Goal: Transaction & Acquisition: Obtain resource

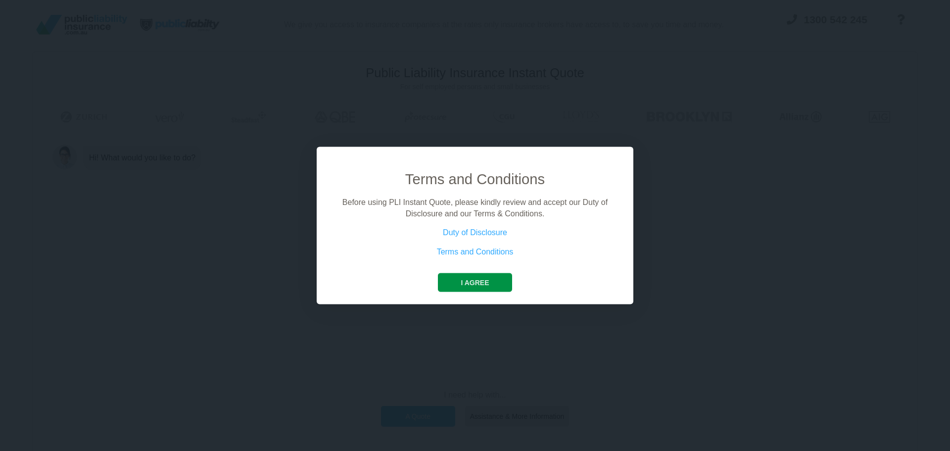
click at [492, 285] on button "I agree" at bounding box center [475, 282] width 74 height 19
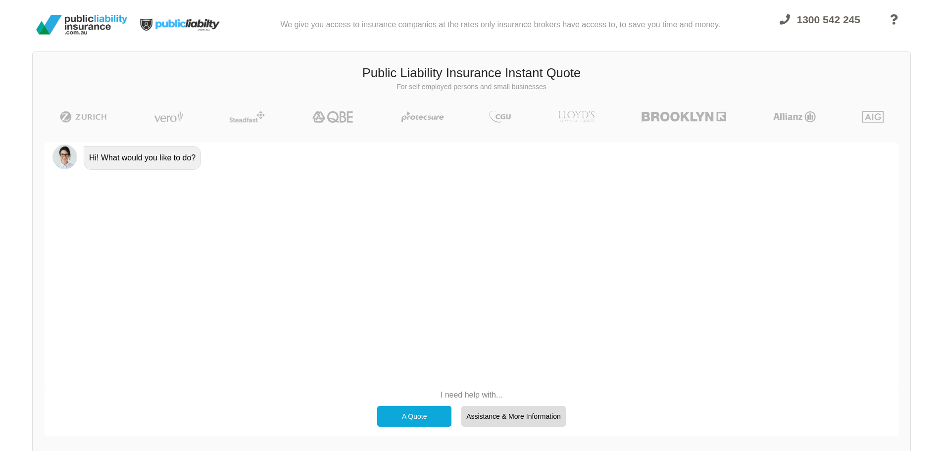
click at [406, 420] on div "A Quote" at bounding box center [414, 416] width 74 height 21
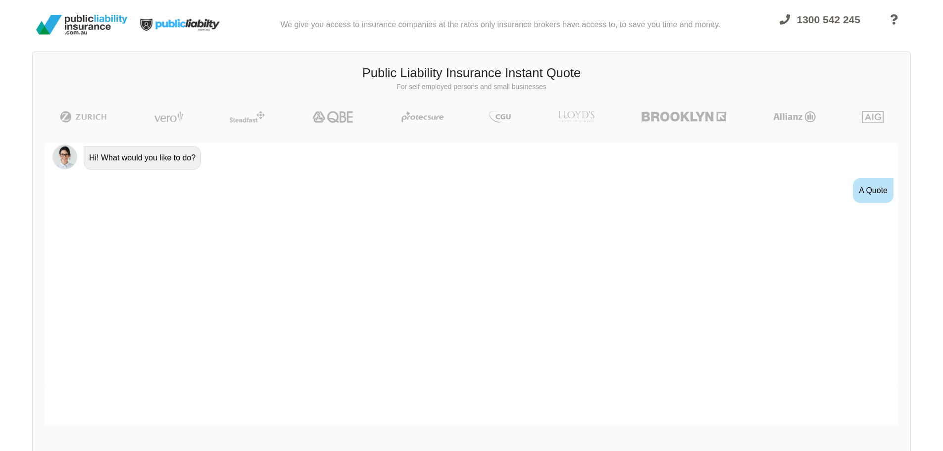
scroll to position [18, 0]
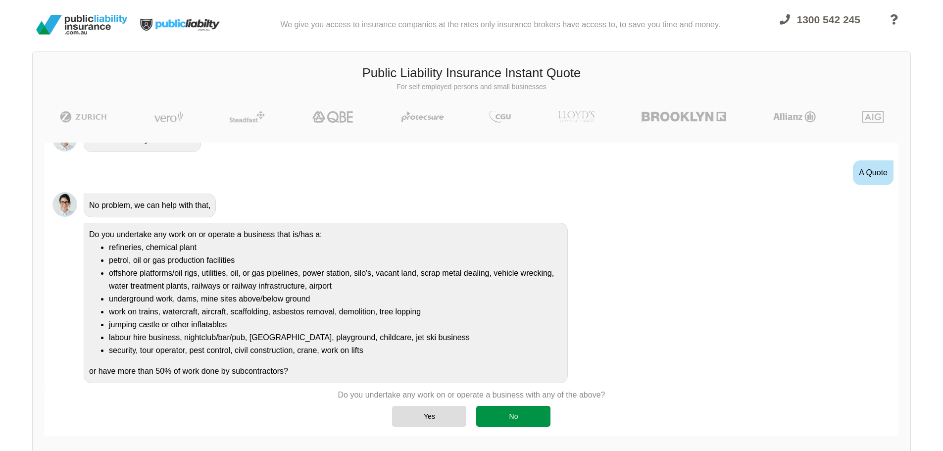
click at [534, 417] on div "No" at bounding box center [513, 416] width 74 height 21
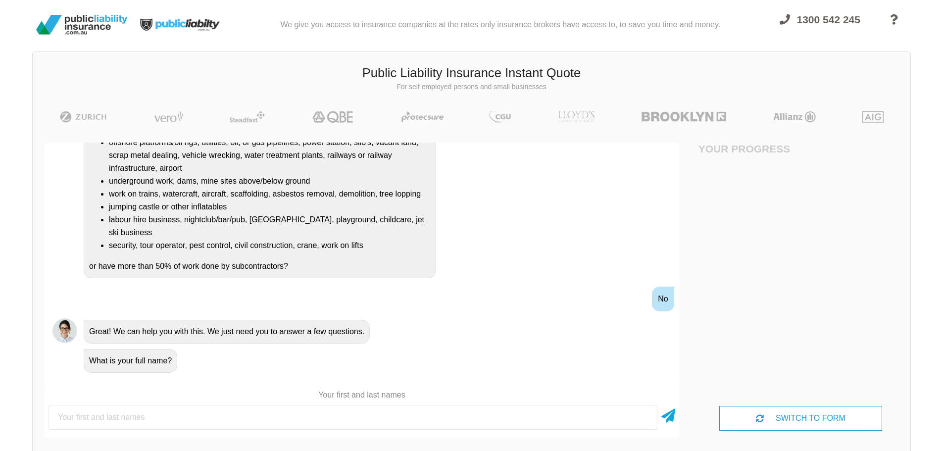
scroll to position [49, 0]
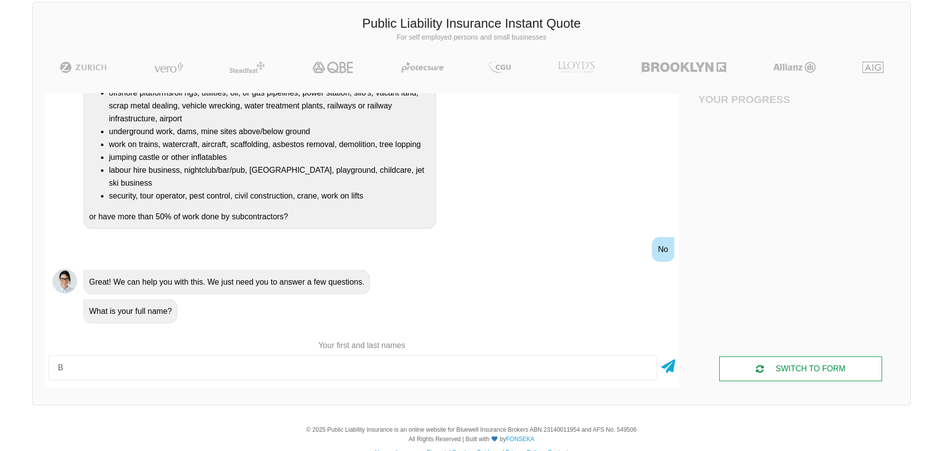
type input "B"
click at [796, 370] on div "SWITCH TO FORM" at bounding box center [800, 368] width 162 height 25
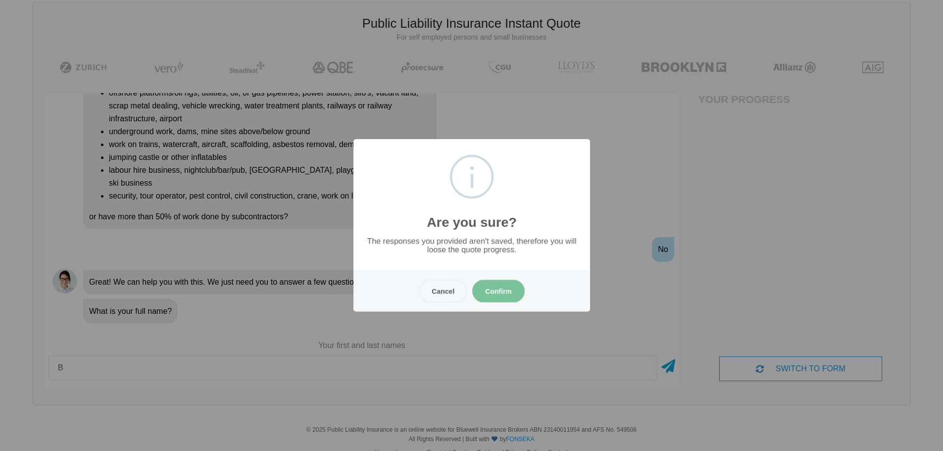
click at [498, 290] on button "Confirm" at bounding box center [498, 291] width 52 height 23
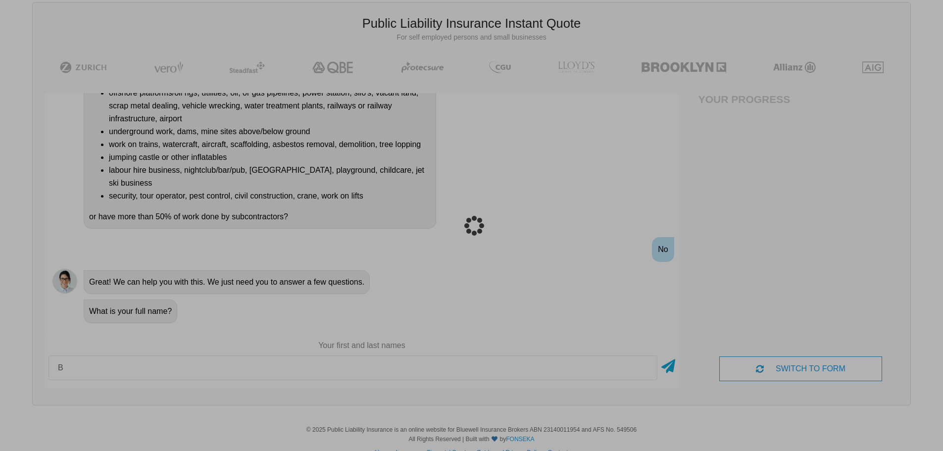
scroll to position [25, 0]
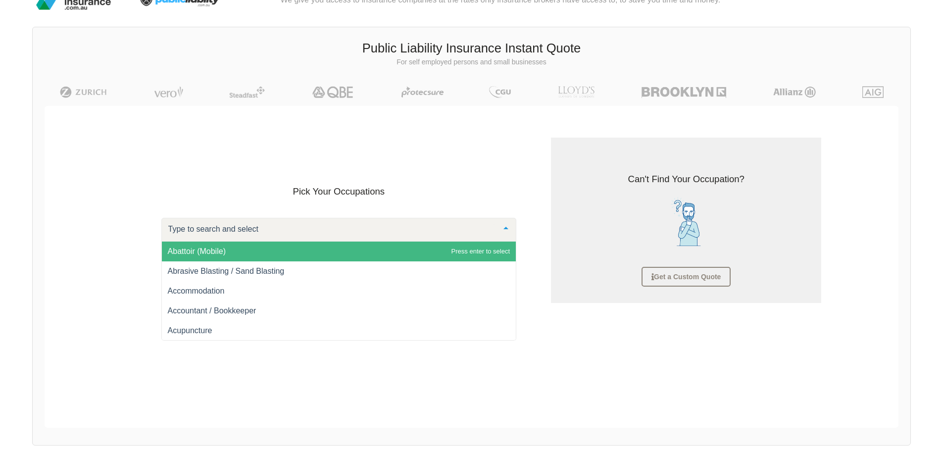
click at [328, 241] on div "Abattoir (Mobile) Abrasive Blasting / Sand Blasting Accommodation Accountant / …" at bounding box center [338, 230] width 355 height 24
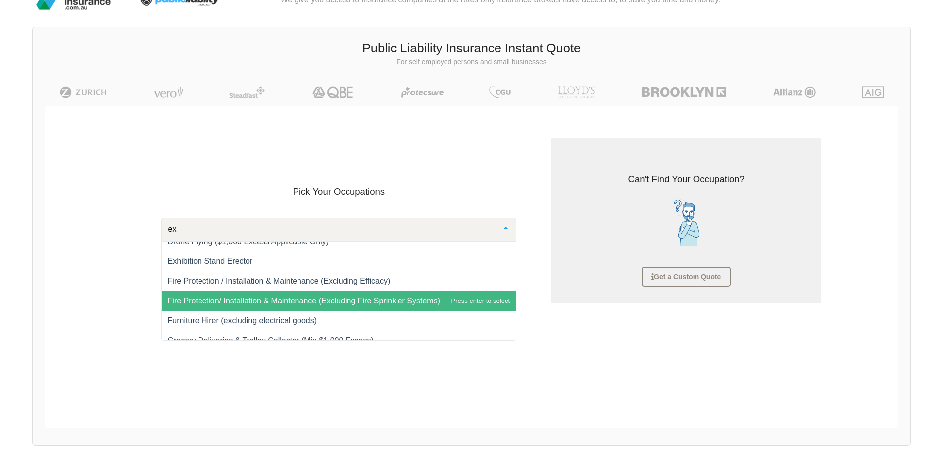
scroll to position [247, 0]
type input "e"
type input "fit"
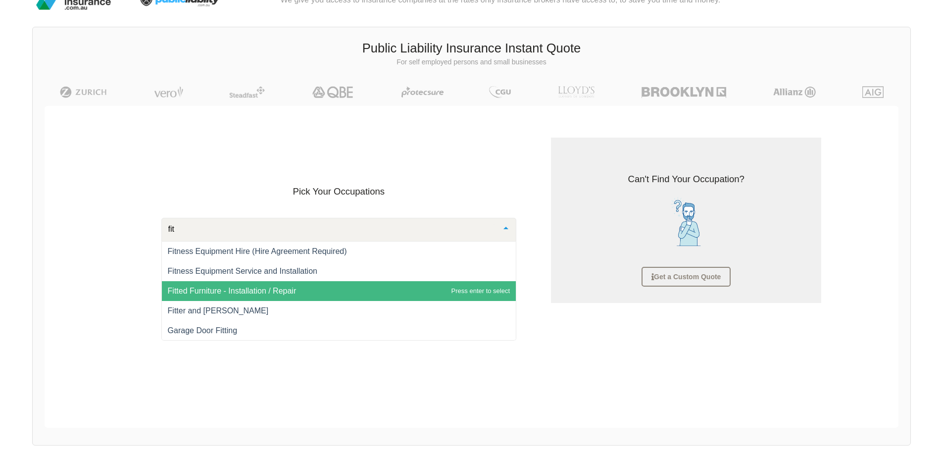
scroll to position [49, 0]
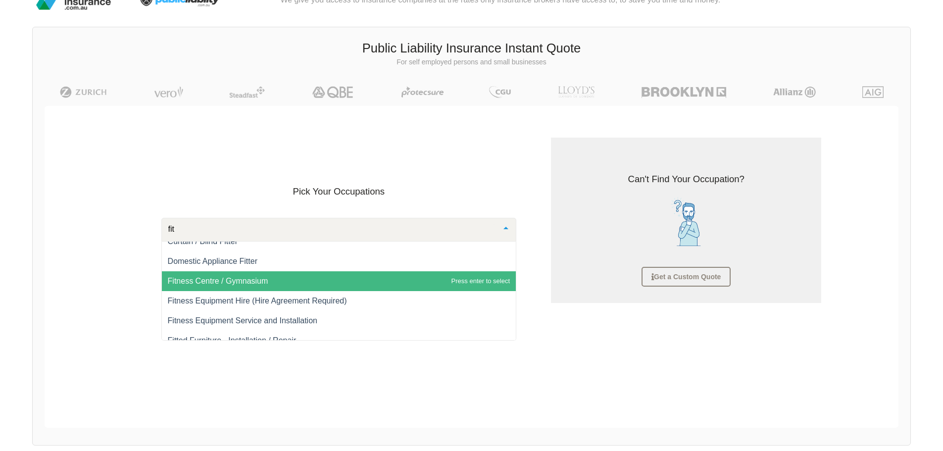
click at [287, 280] on span "Fitness Centre / Gymnasium" at bounding box center [339, 281] width 354 height 20
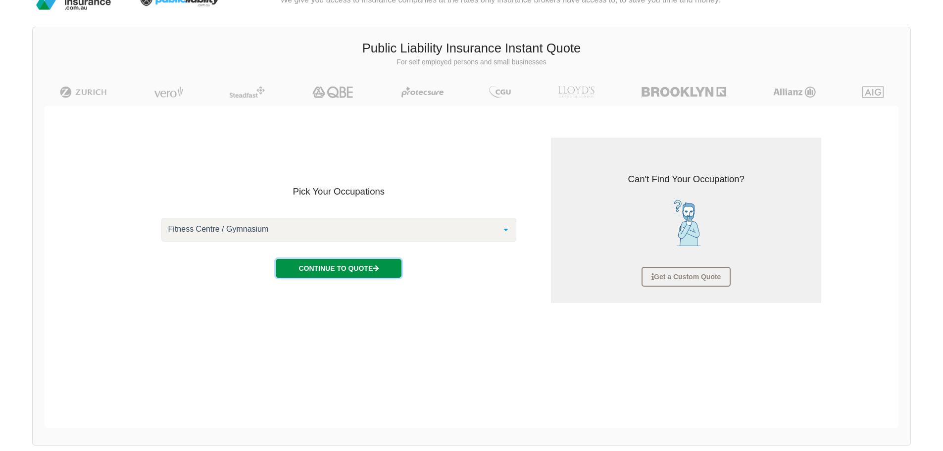
click at [376, 268] on icon "button" at bounding box center [376, 268] width 6 height 7
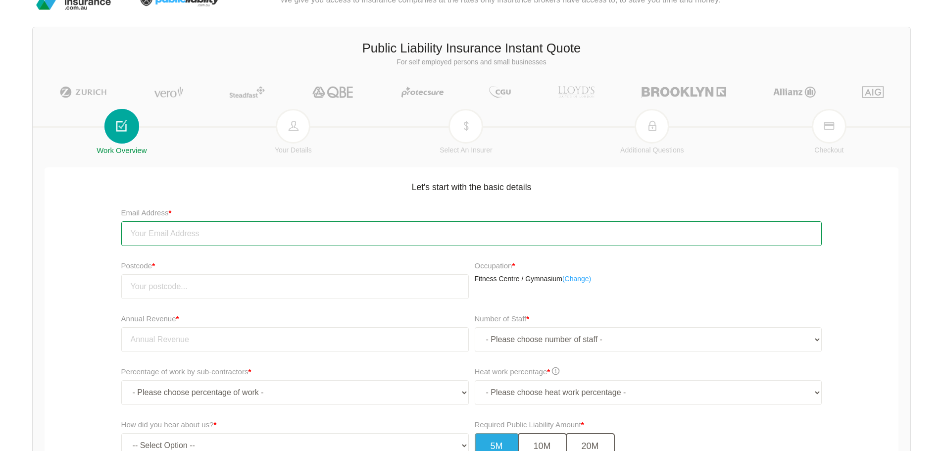
click at [235, 237] on input "email" at bounding box center [471, 233] width 701 height 25
type input "[EMAIL_ADDRESS][DOMAIN_NAME]"
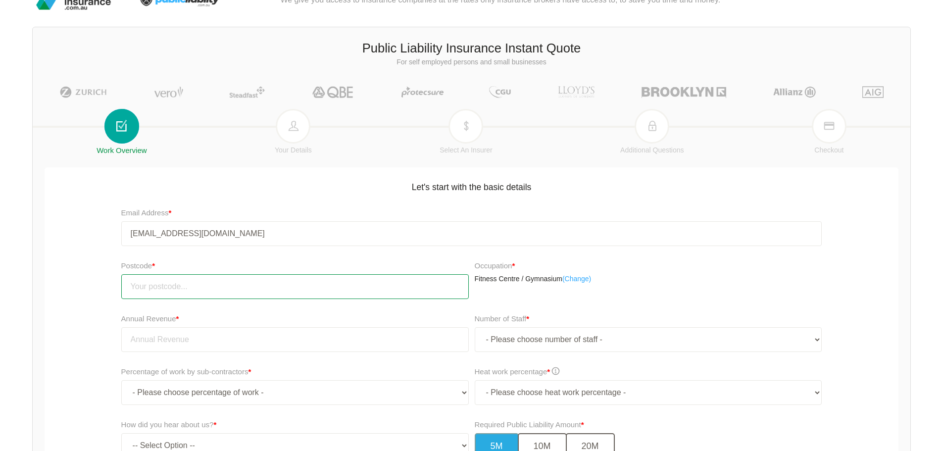
click at [221, 284] on input "number" at bounding box center [294, 286] width 347 height 25
type input "3038"
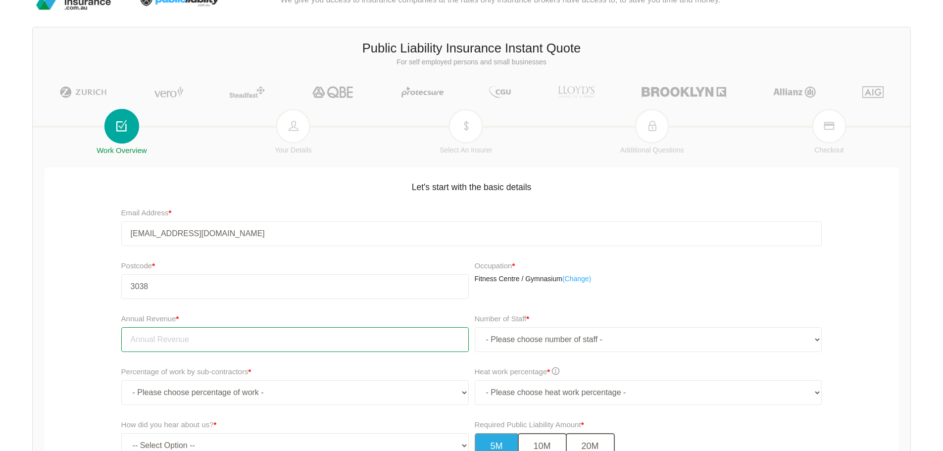
click at [225, 339] on input "tel" at bounding box center [294, 339] width 347 height 25
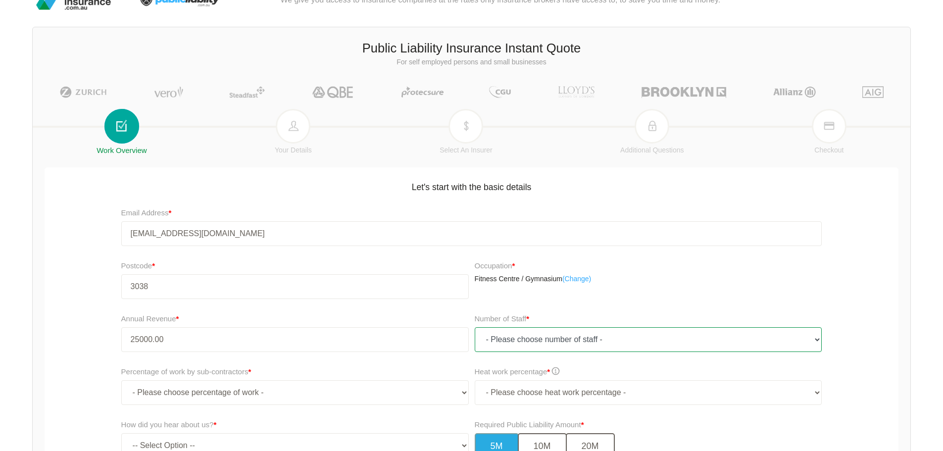
type input "25,000.00"
click at [595, 345] on select "- Please choose number of staff - 1 2 3 4 5 6 7 8 9 10 11+" at bounding box center [647, 339] width 347 height 25
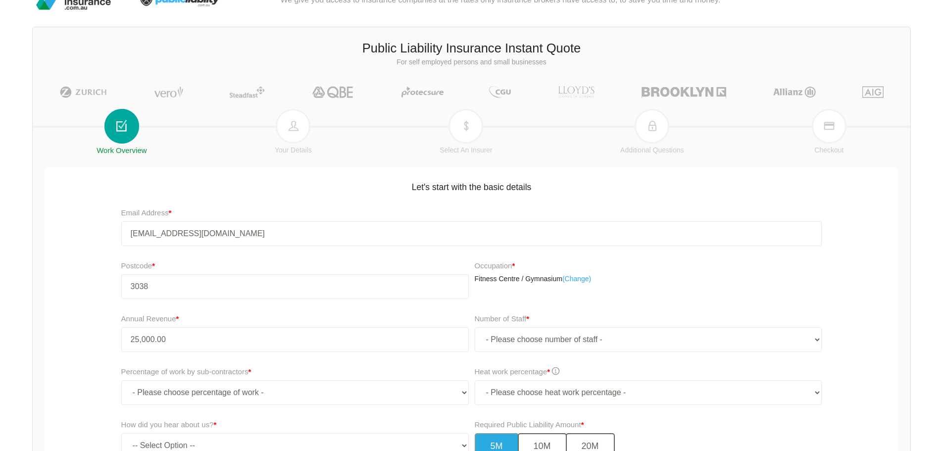
click at [898, 285] on div "Postcode * 3038 Occupation * Fitness Centre / Gymnasium ( Change)" at bounding box center [471, 283] width 858 height 53
